Goal: Task Accomplishment & Management: Use online tool/utility

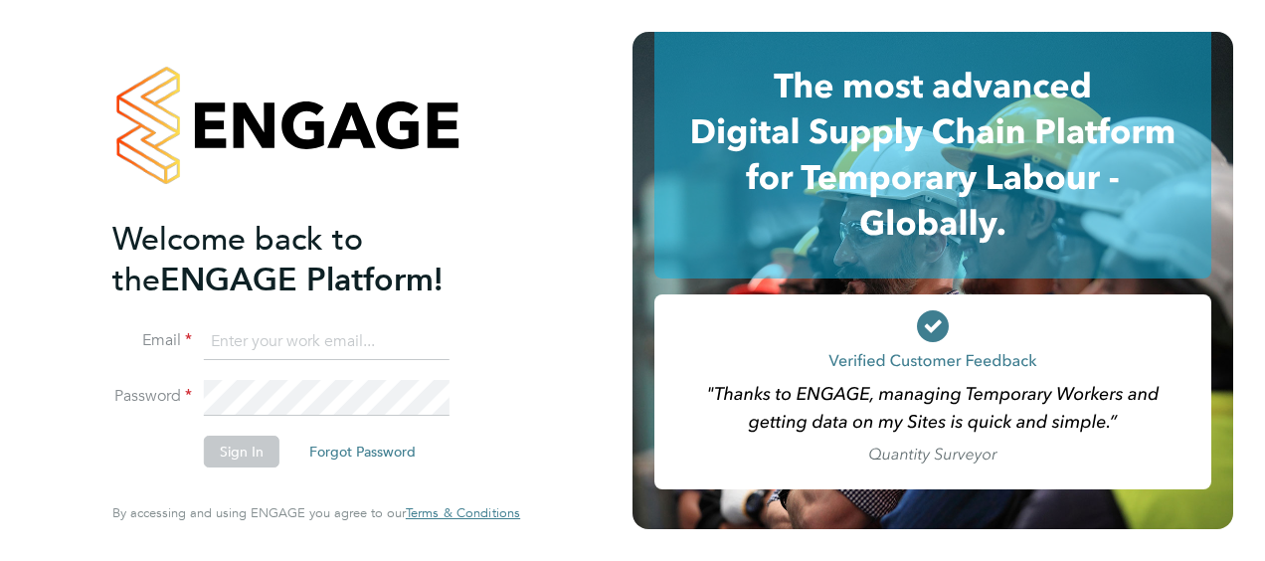
type input "[EMAIL_ADDRESS][DOMAIN_NAME]"
drag, startPoint x: 0, startPoint y: 0, endPoint x: 711, endPoint y: 296, distance: 770.5
click at [711, 296] on rect at bounding box center [932, 391] width 557 height 195
click at [574, 330] on div "Welcome back to the ENGAGE Platform! Email [EMAIL_ADDRESS][DOMAIN_NAME] Passwor…" at bounding box center [316, 280] width 633 height 561
click at [232, 444] on button "Sign In" at bounding box center [242, 452] width 76 height 32
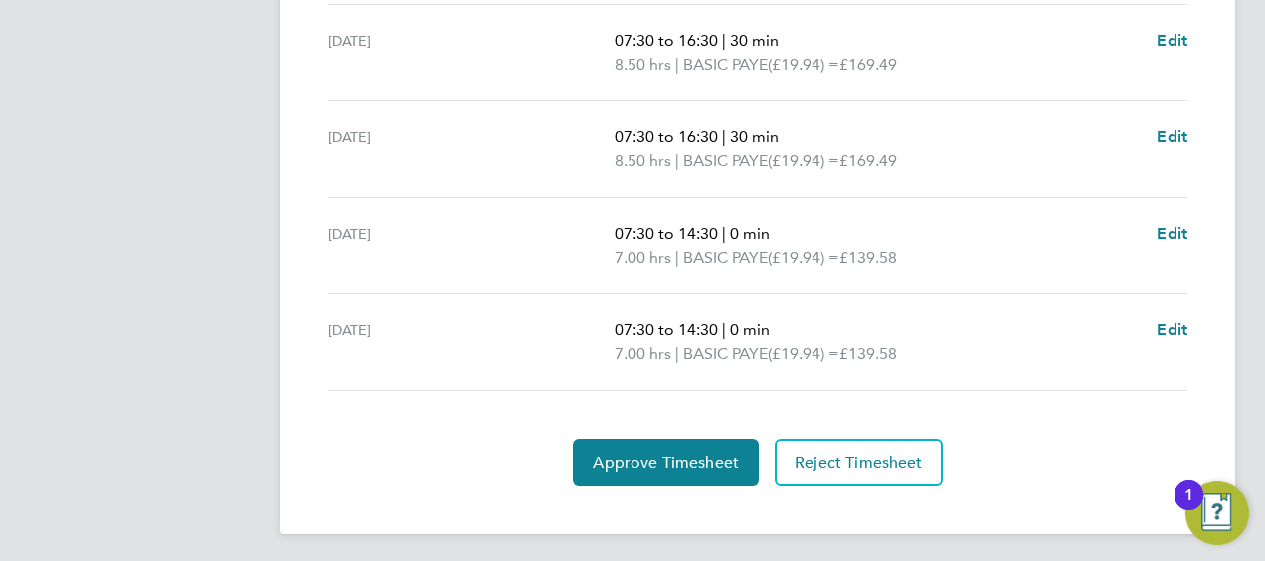
scroll to position [936, 0]
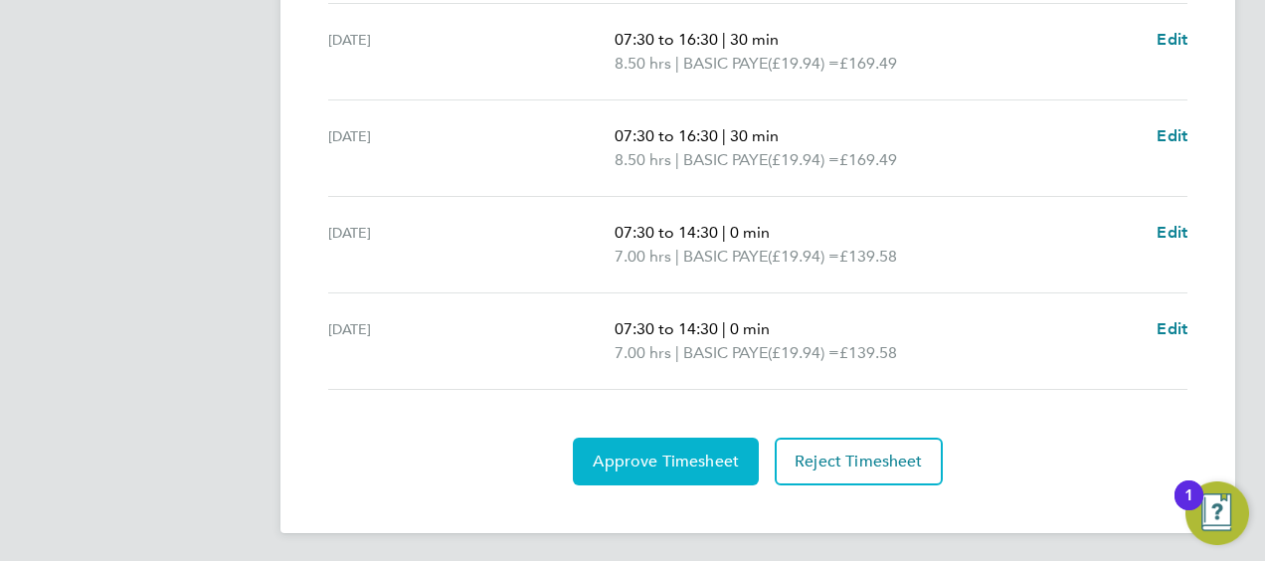
click at [621, 452] on span "Approve Timesheet" at bounding box center [666, 462] width 146 height 20
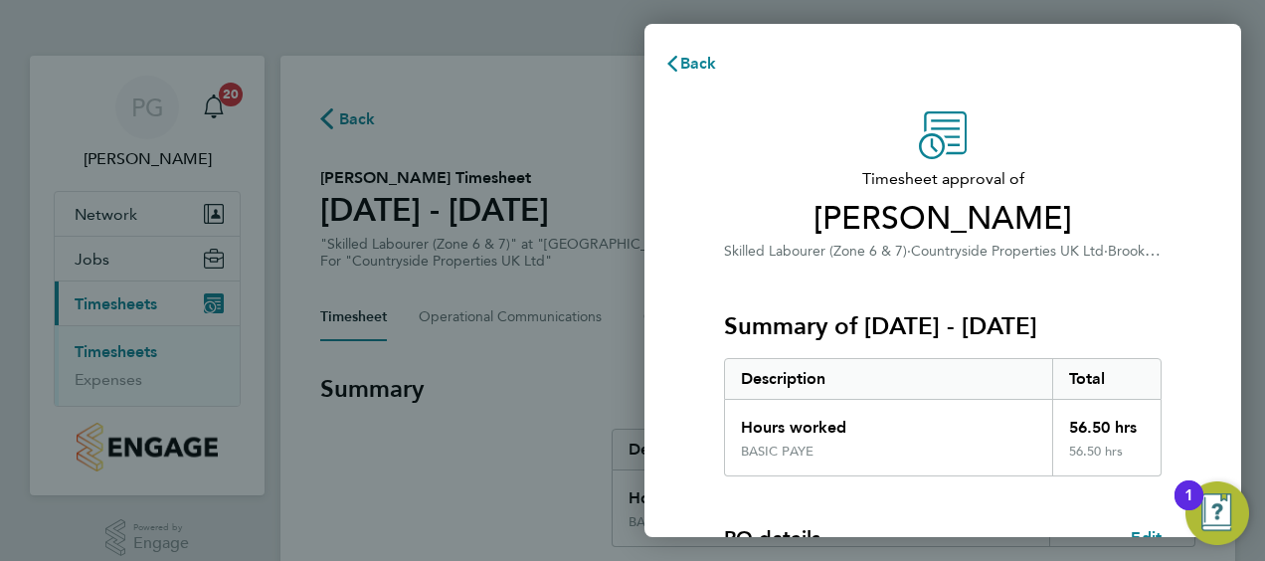
click at [680, 309] on div "Timesheet approval of [PERSON_NAME] Skilled Labourer (Zone 6 & 7) · Countryside…" at bounding box center [943, 480] width 597 height 785
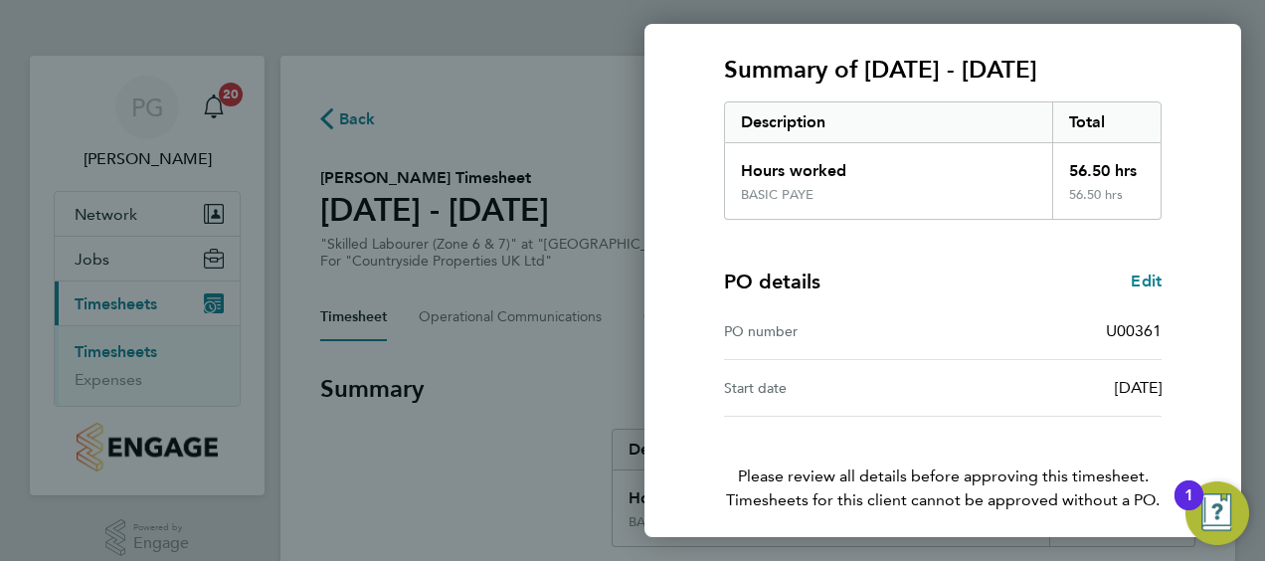
scroll to position [333, 0]
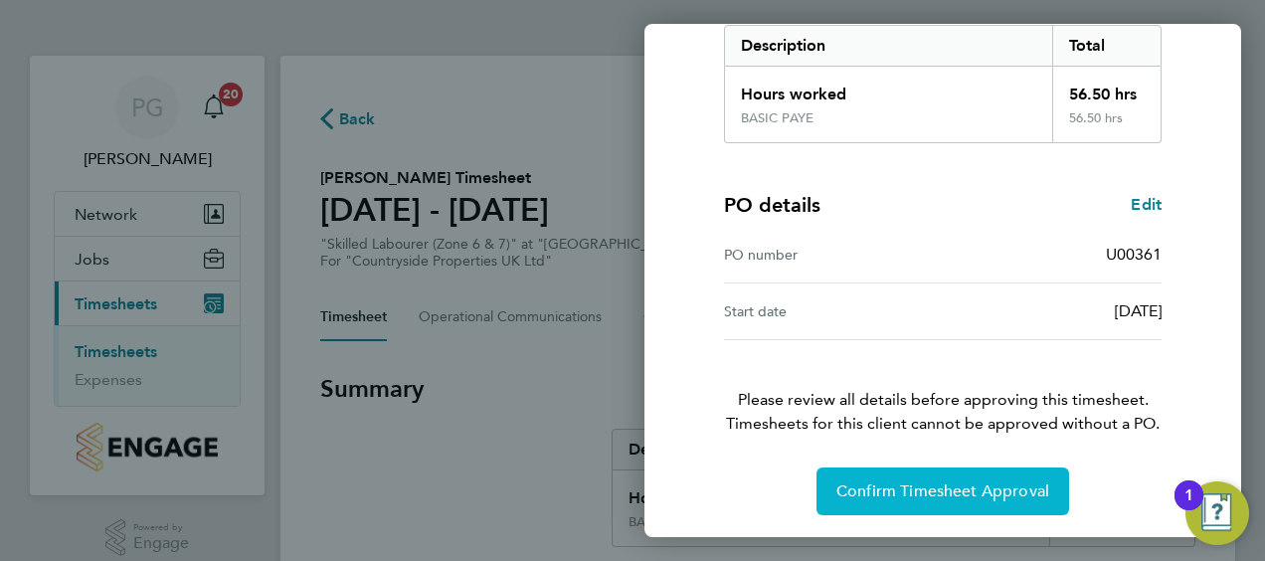
click at [877, 505] on button "Confirm Timesheet Approval" at bounding box center [943, 491] width 253 height 48
